Goal: Task Accomplishment & Management: Manage account settings

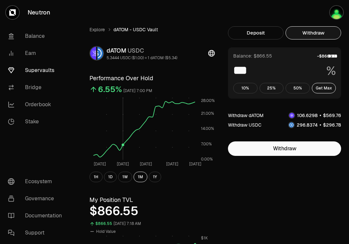
scroll to position [109, 0]
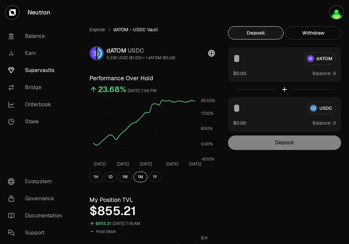
click at [35, 69] on link "Supervaults" at bounding box center [37, 70] width 68 height 17
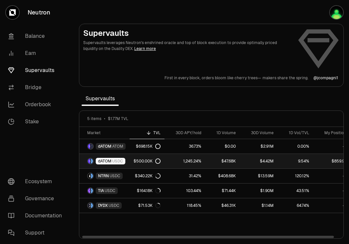
click at [106, 162] on span "dATOM" at bounding box center [104, 160] width 13 height 5
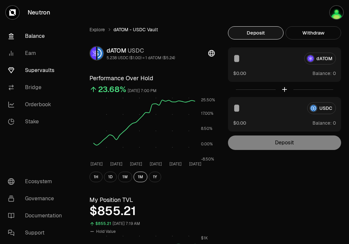
click at [39, 37] on link "Balance" at bounding box center [37, 36] width 68 height 17
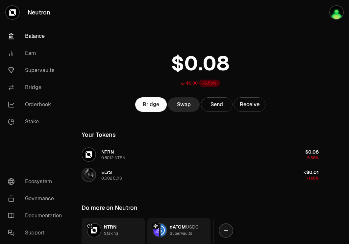
scroll to position [53, 0]
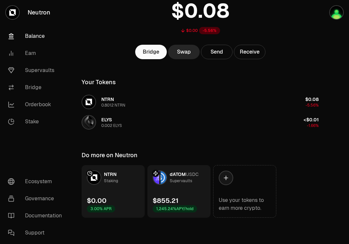
click at [196, 200] on div "$855.21 1,245.24% APY/hold" at bounding box center [175, 204] width 44 height 16
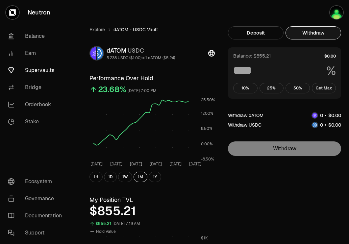
click at [318, 34] on button "Withdraw" at bounding box center [313, 32] width 56 height 13
click at [318, 89] on button "Get Max" at bounding box center [324, 88] width 24 height 11
type input "***"
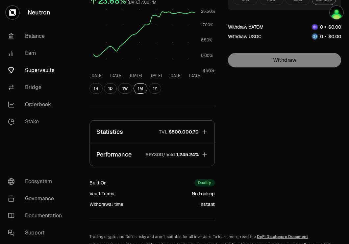
scroll to position [129, 0]
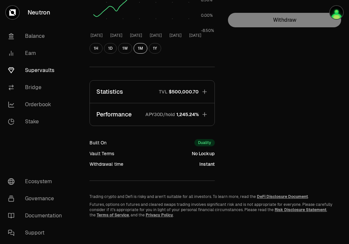
click at [205, 112] on icon "button" at bounding box center [204, 114] width 7 height 7
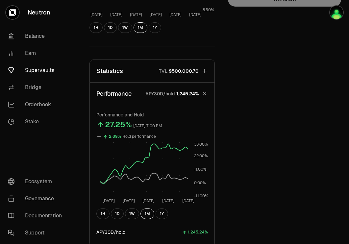
scroll to position [150, 0]
click at [202, 65] on button "Statistics TVL $500,000.70" at bounding box center [152, 70] width 125 height 22
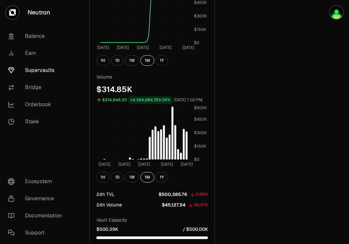
scroll to position [0, 0]
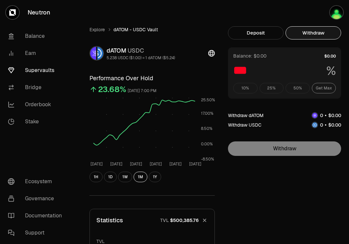
click at [41, 68] on link "Supervaults" at bounding box center [37, 70] width 68 height 17
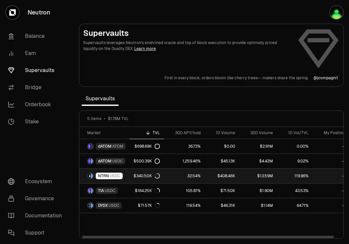
scroll to position [0, 7]
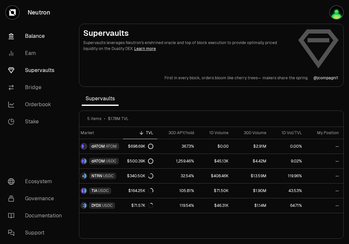
click at [41, 34] on link "Balance" at bounding box center [37, 36] width 68 height 17
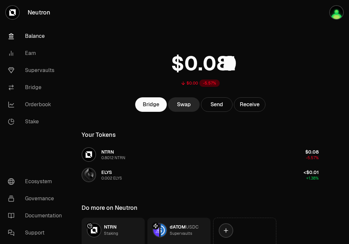
scroll to position [53, 0]
